Goal: Transaction & Acquisition: Purchase product/service

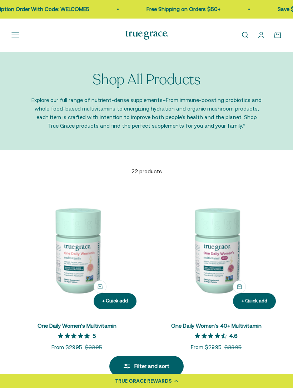
click at [16, 36] on button "Open navigation menu" at bounding box center [15, 35] width 8 height 8
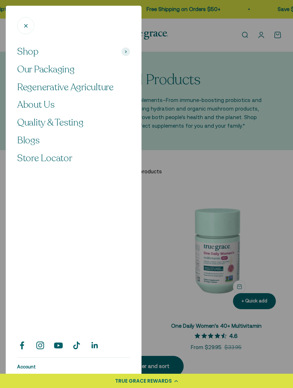
click at [263, 202] on div at bounding box center [146, 194] width 293 height 388
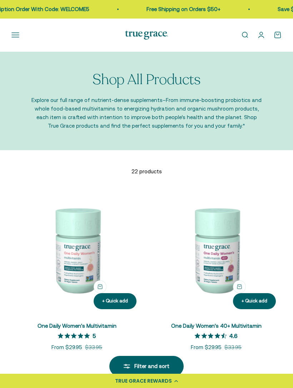
click at [19, 33] on button "Open navigation menu" at bounding box center [15, 35] width 8 height 8
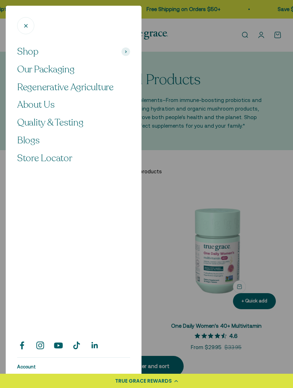
click at [265, 190] on div at bounding box center [146, 194] width 293 height 388
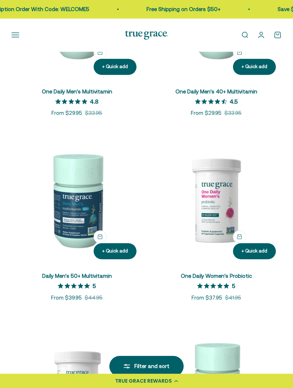
scroll to position [572, 0]
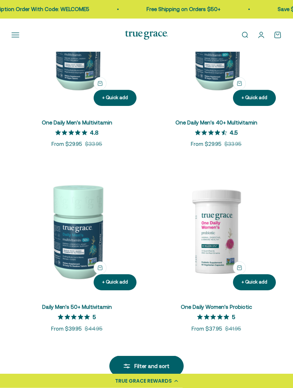
click at [213, 231] on img at bounding box center [216, 231] width 131 height 131
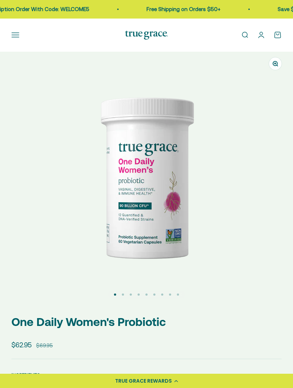
select select "3"
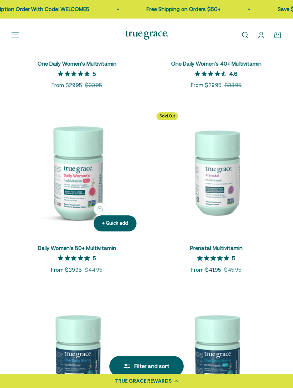
scroll to position [260, 0]
